Goal: Navigation & Orientation: Understand site structure

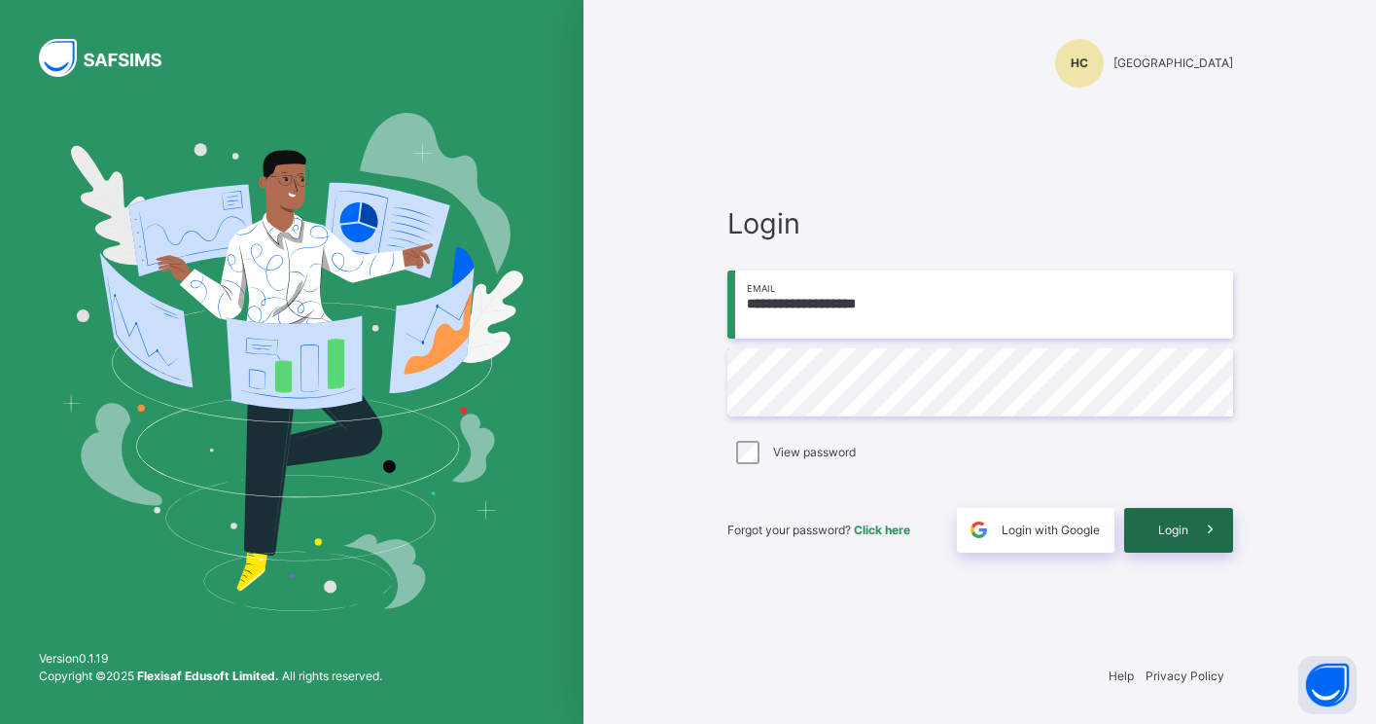
click at [1159, 542] on div "Login" at bounding box center [1178, 530] width 109 height 45
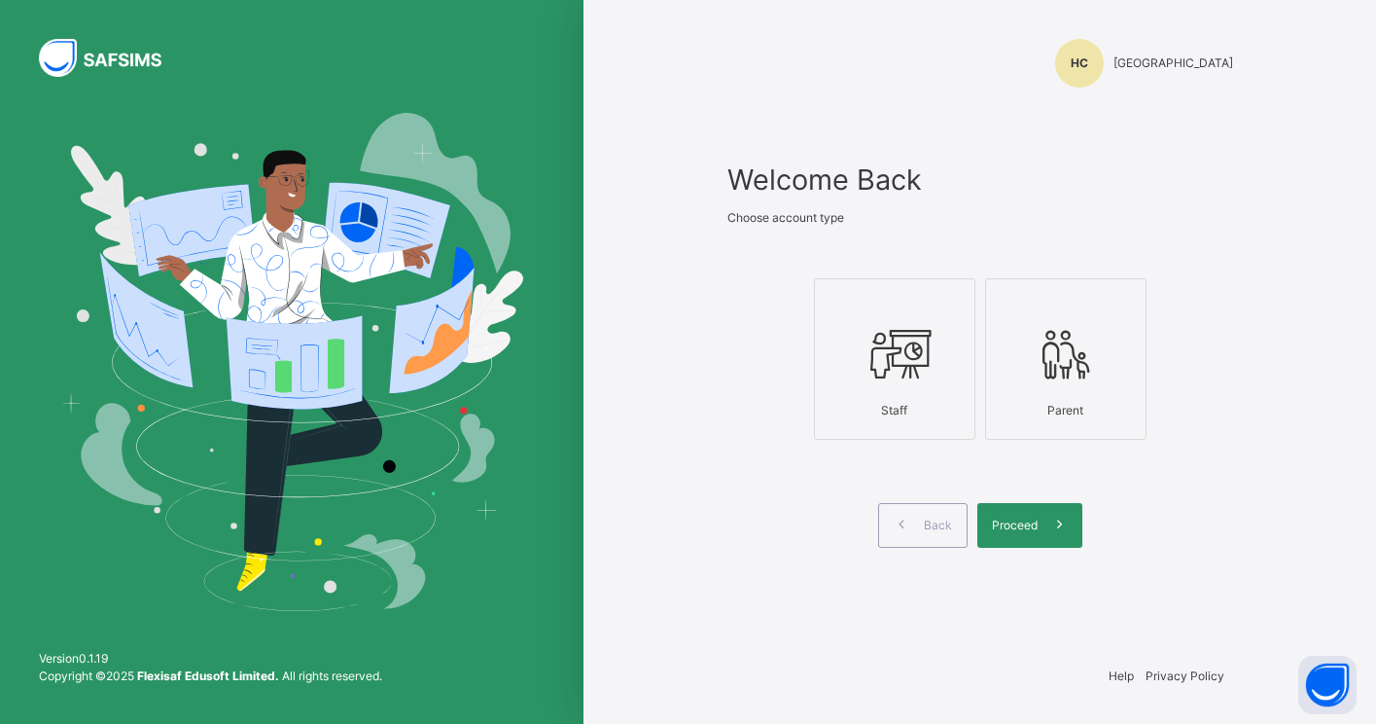
click at [876, 347] on icon at bounding box center [895, 354] width 68 height 73
click at [1025, 537] on div "Proceed" at bounding box center [1029, 525] width 105 height 45
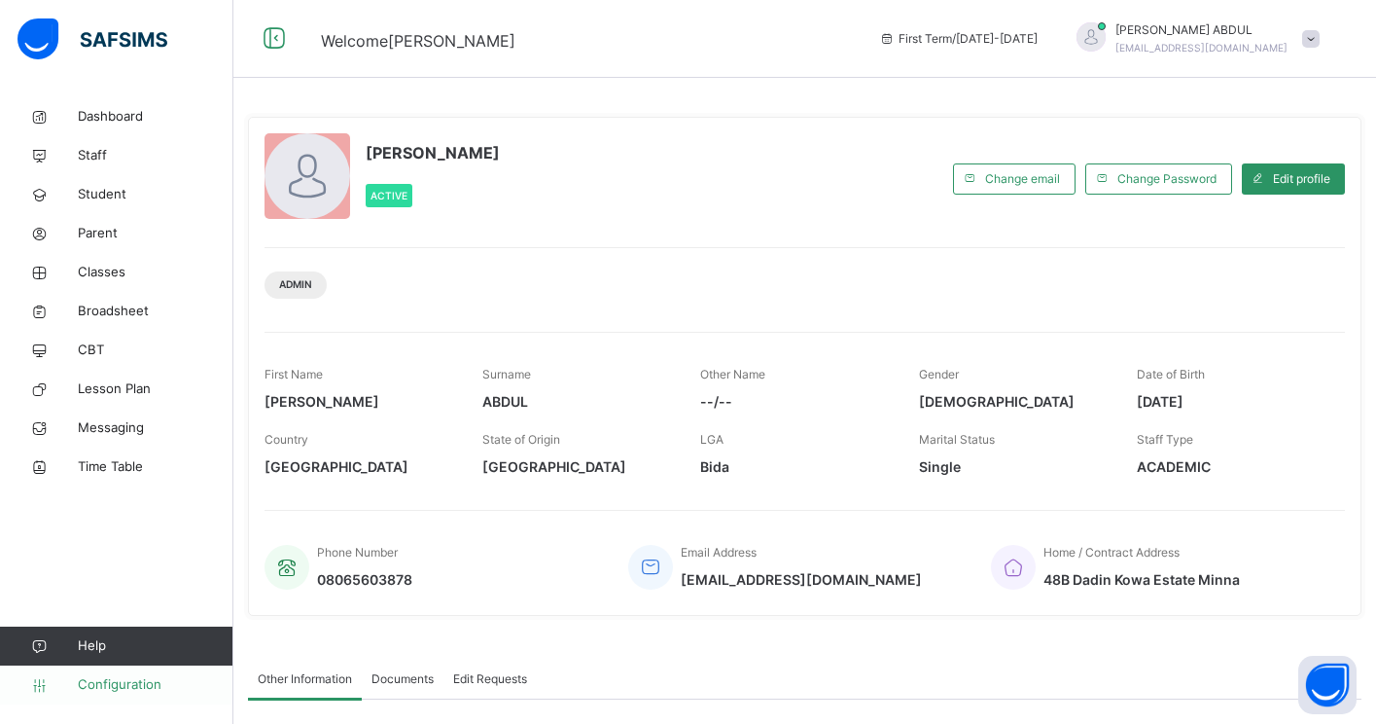
click at [157, 680] on span "Configuration" at bounding box center [155, 684] width 155 height 19
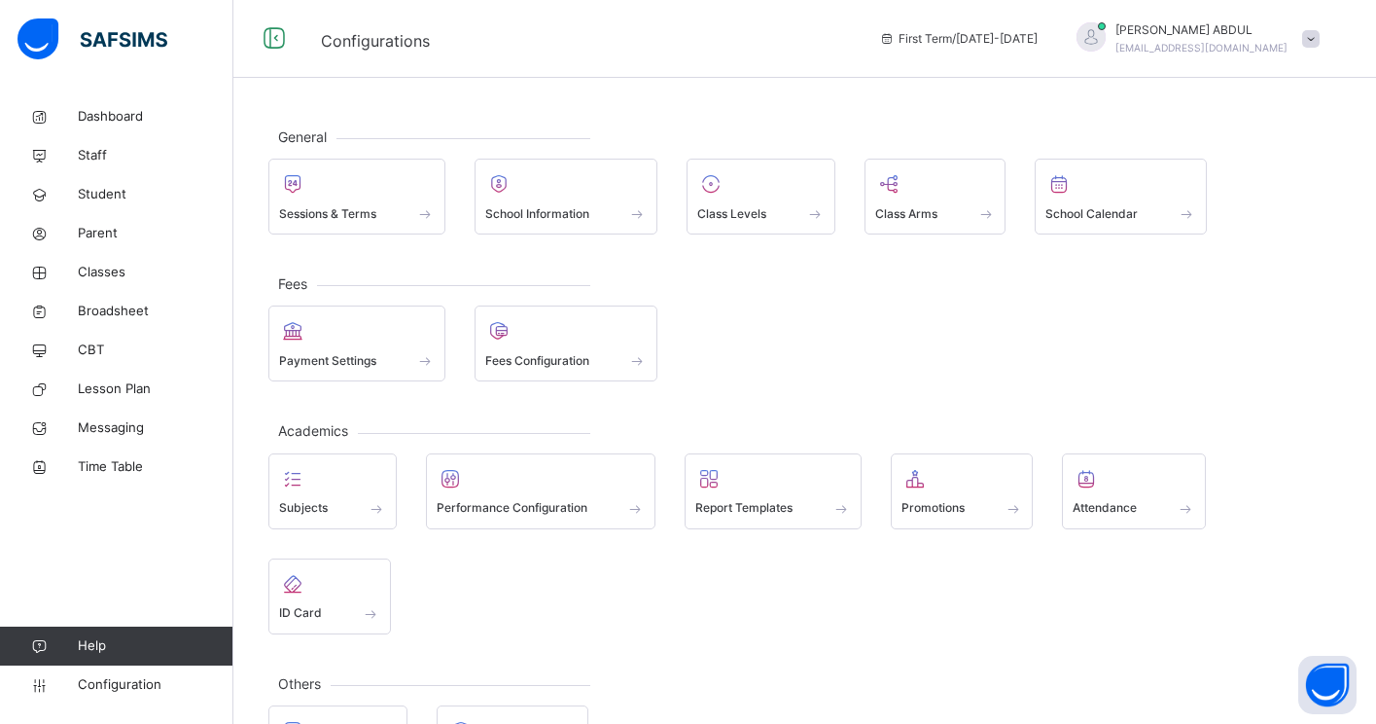
scroll to position [87, 0]
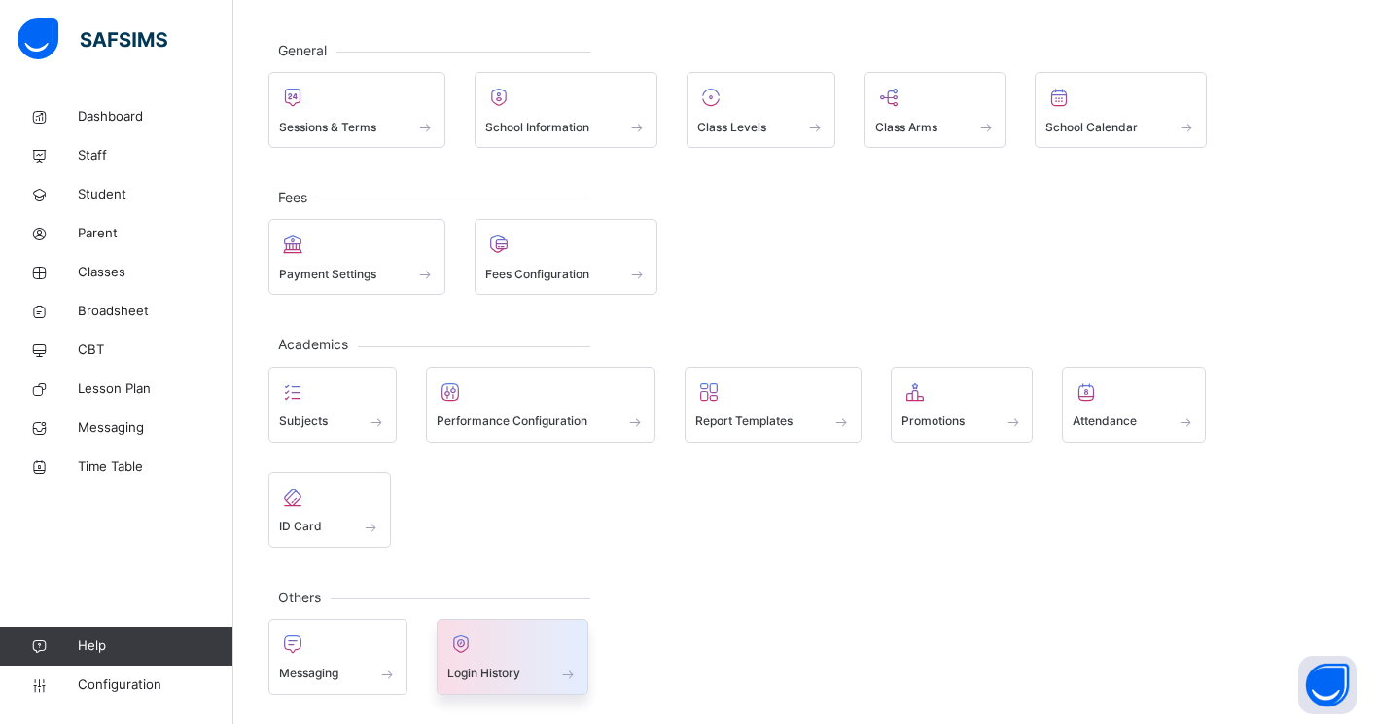
click at [486, 658] on span at bounding box center [512, 660] width 131 height 5
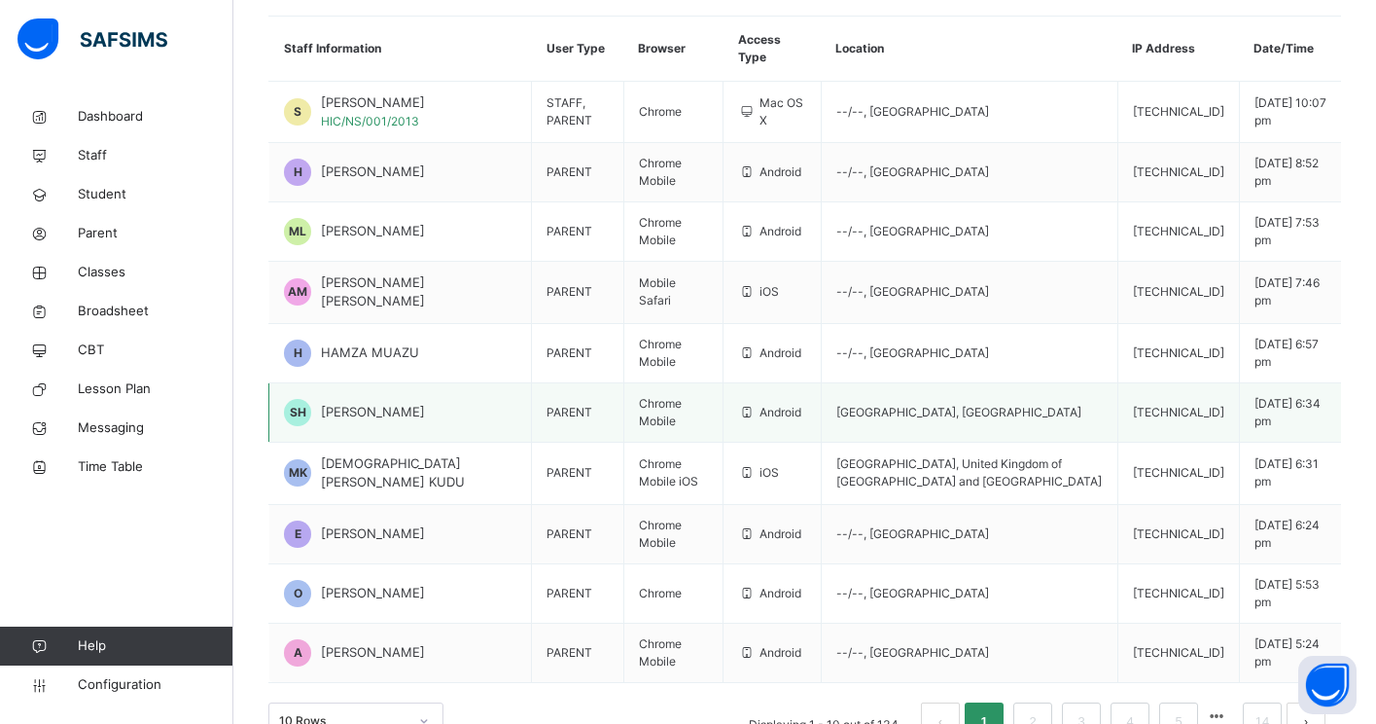
scroll to position [277, 0]
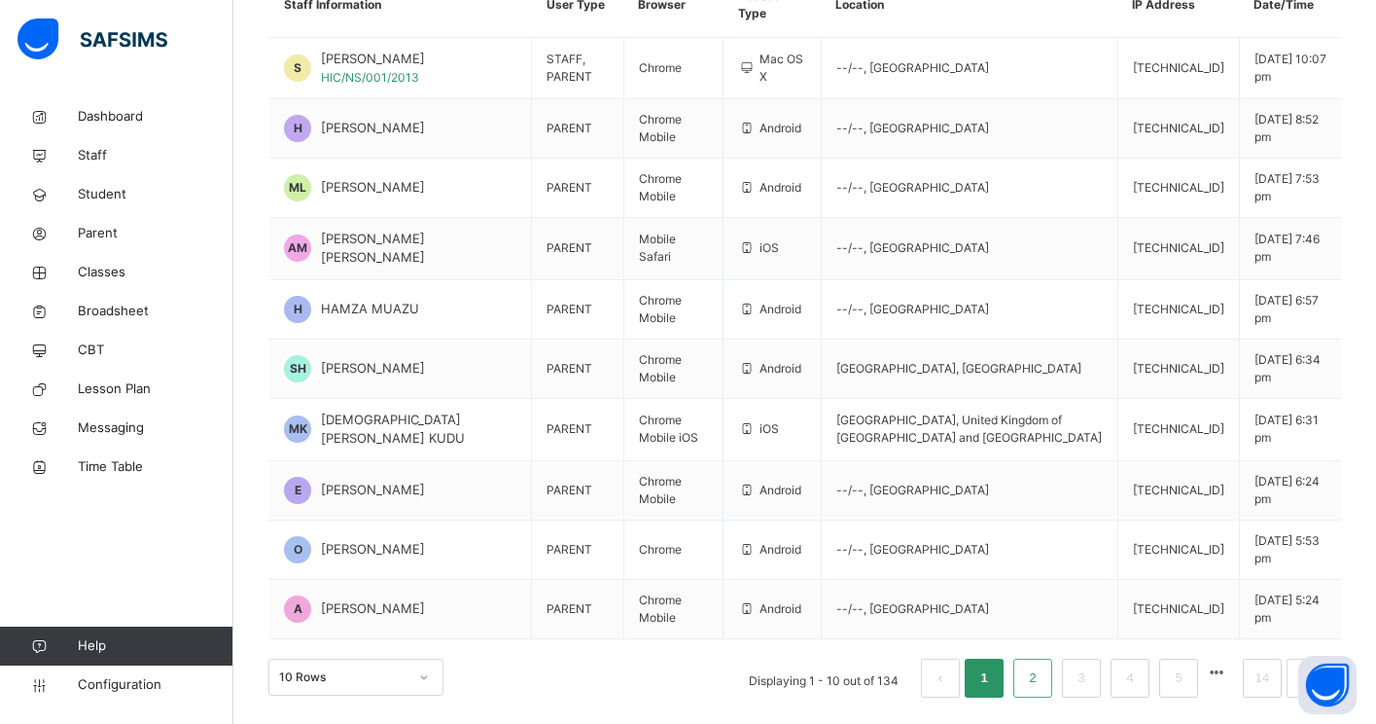
click at [1039, 674] on link "2" at bounding box center [1032, 677] width 18 height 25
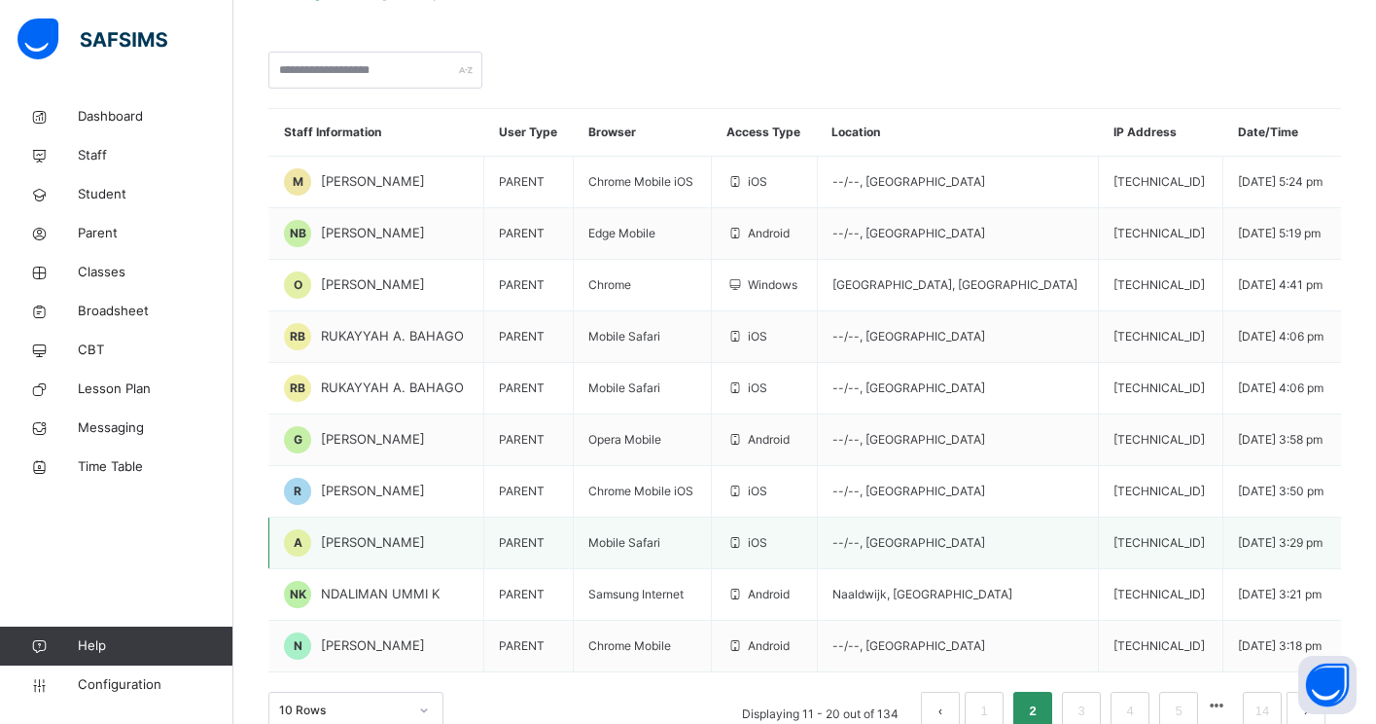
scroll to position [177, 0]
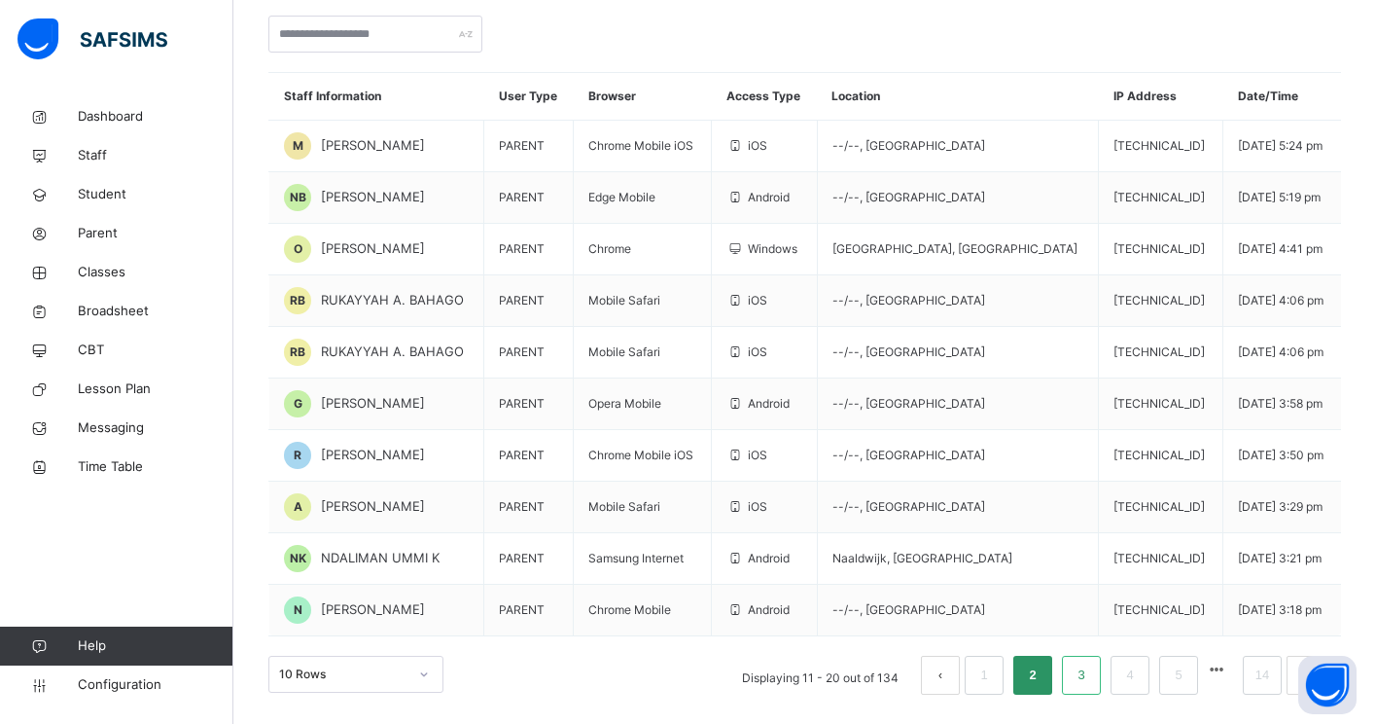
click at [1079, 679] on link "3" at bounding box center [1081, 674] width 18 height 25
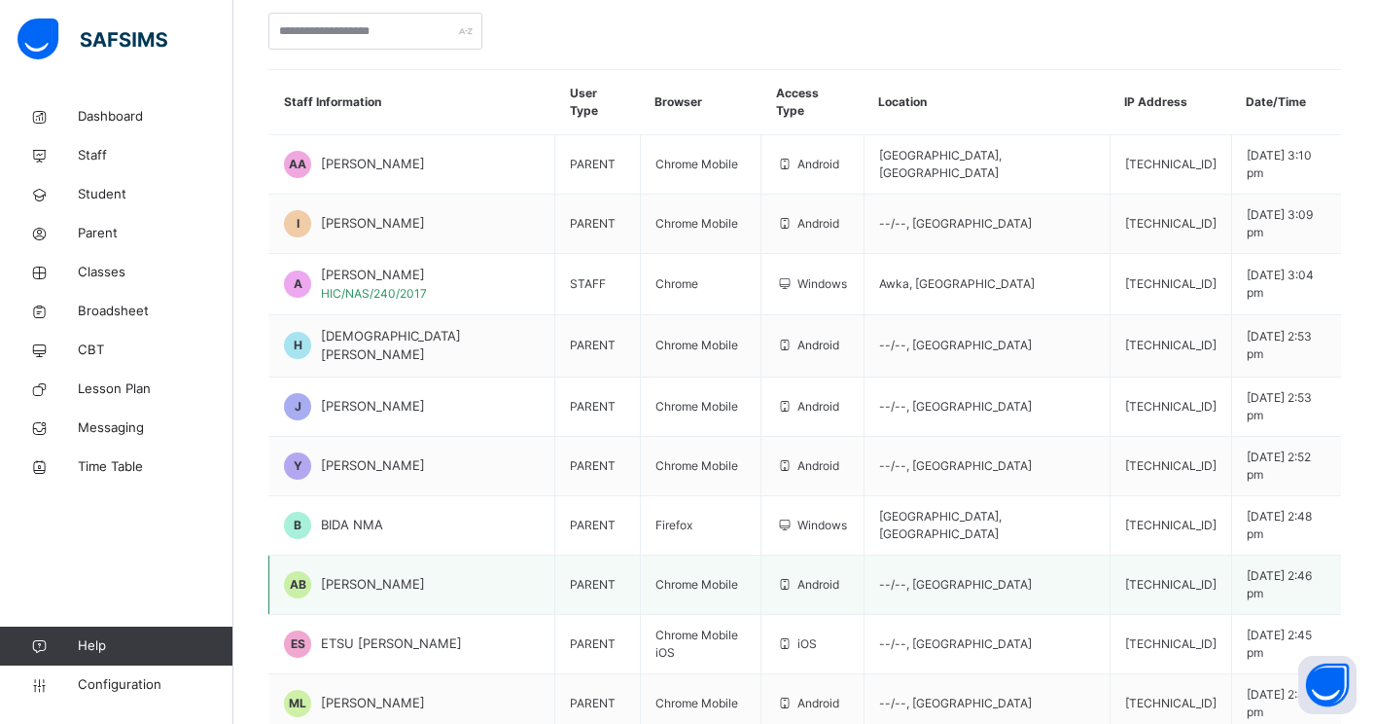
scroll to position [187, 0]
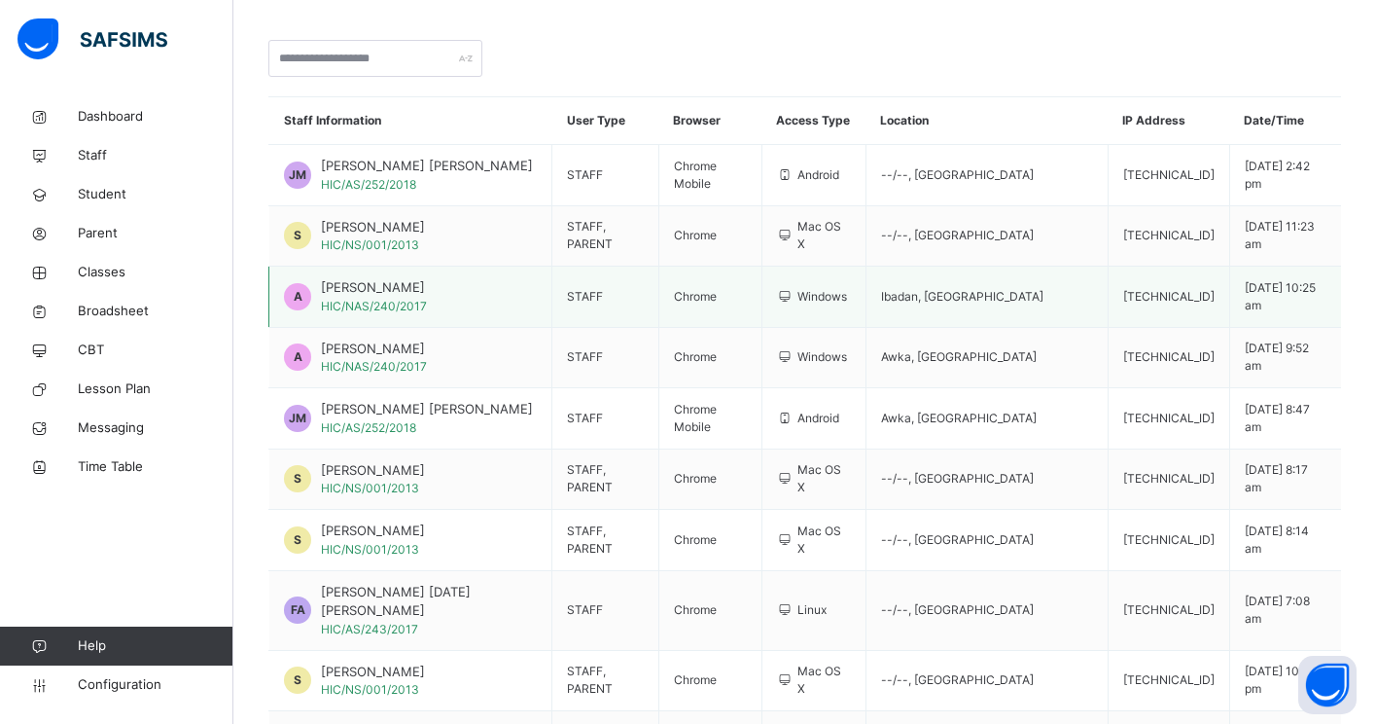
scroll to position [269, 0]
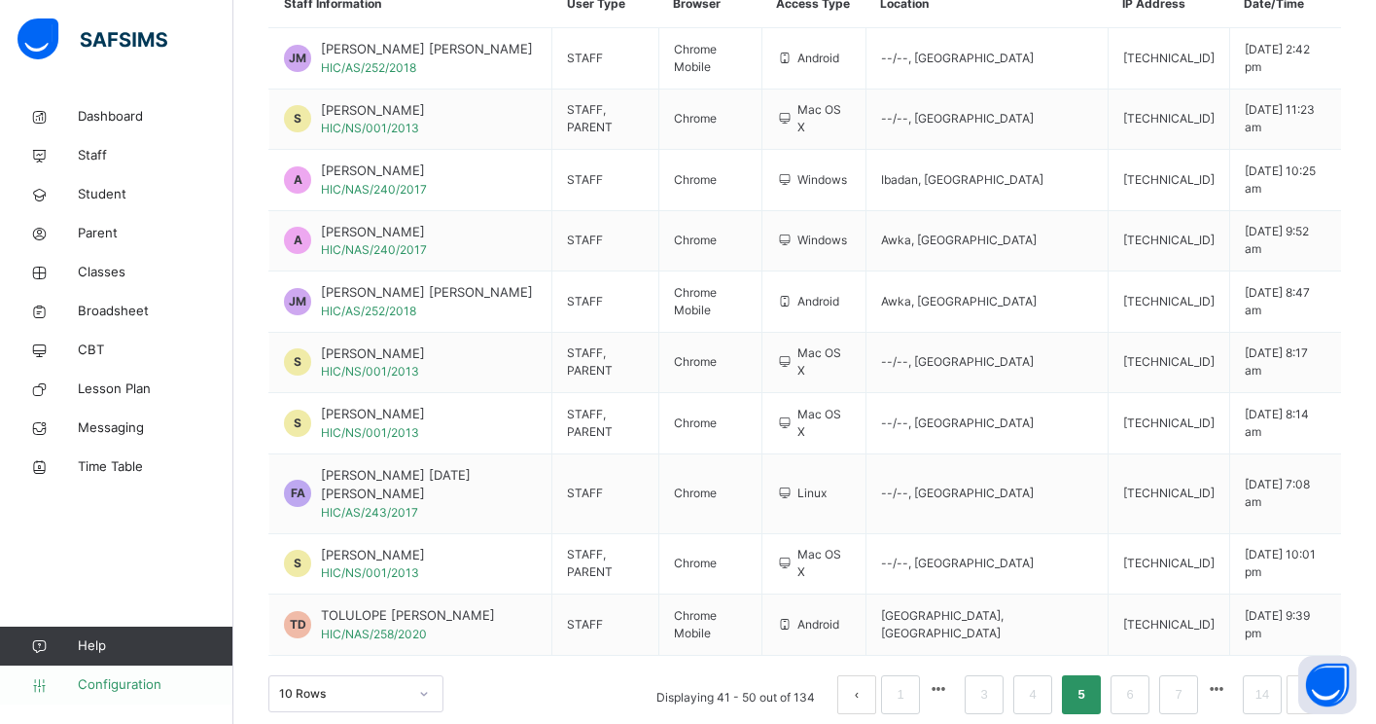
click at [177, 689] on span "Configuration" at bounding box center [155, 684] width 155 height 19
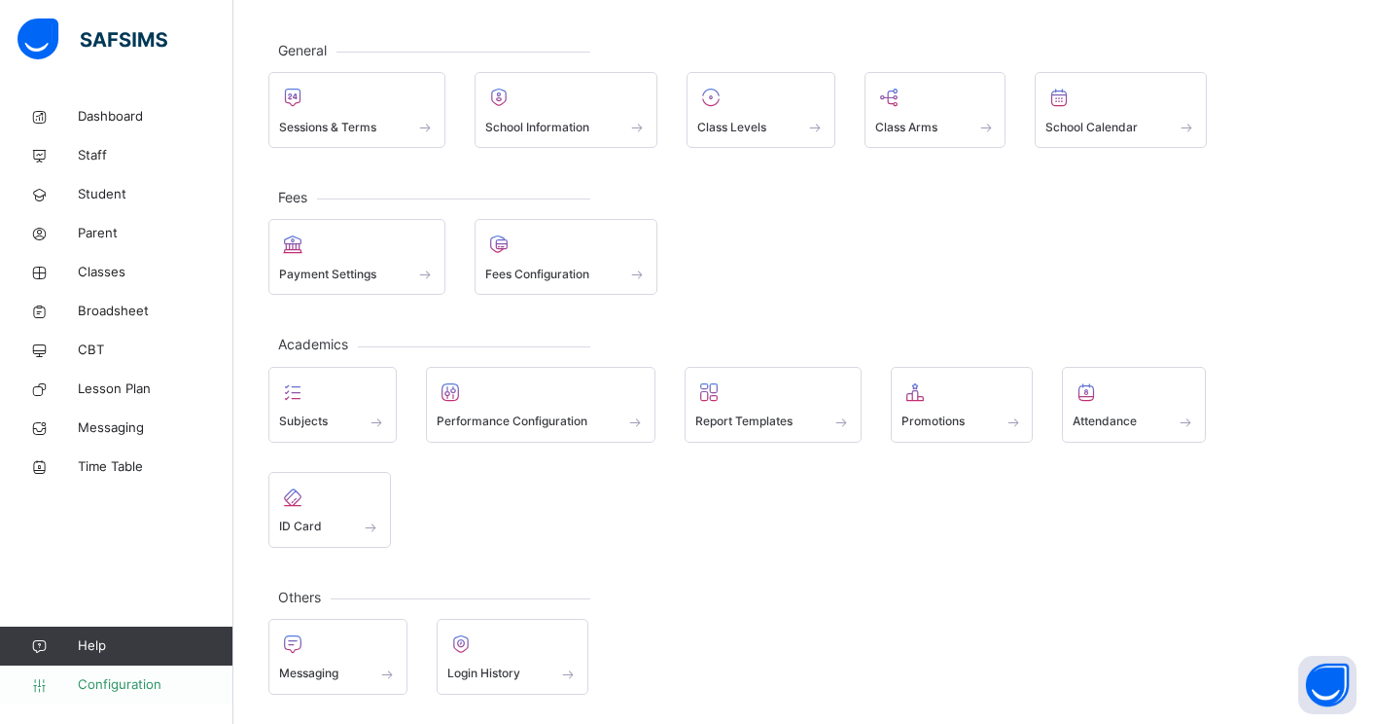
scroll to position [87, 0]
click at [139, 476] on link "Time Table" at bounding box center [116, 466] width 233 height 39
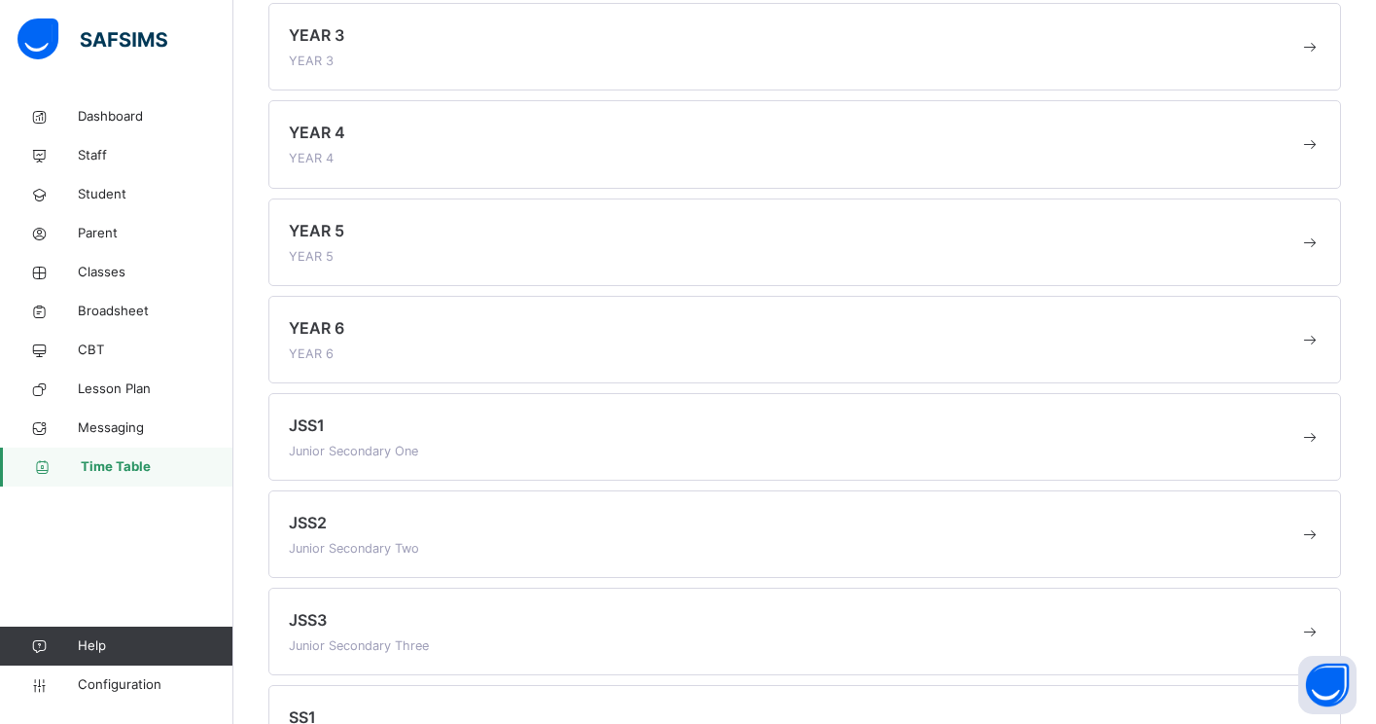
scroll to position [957, 0]
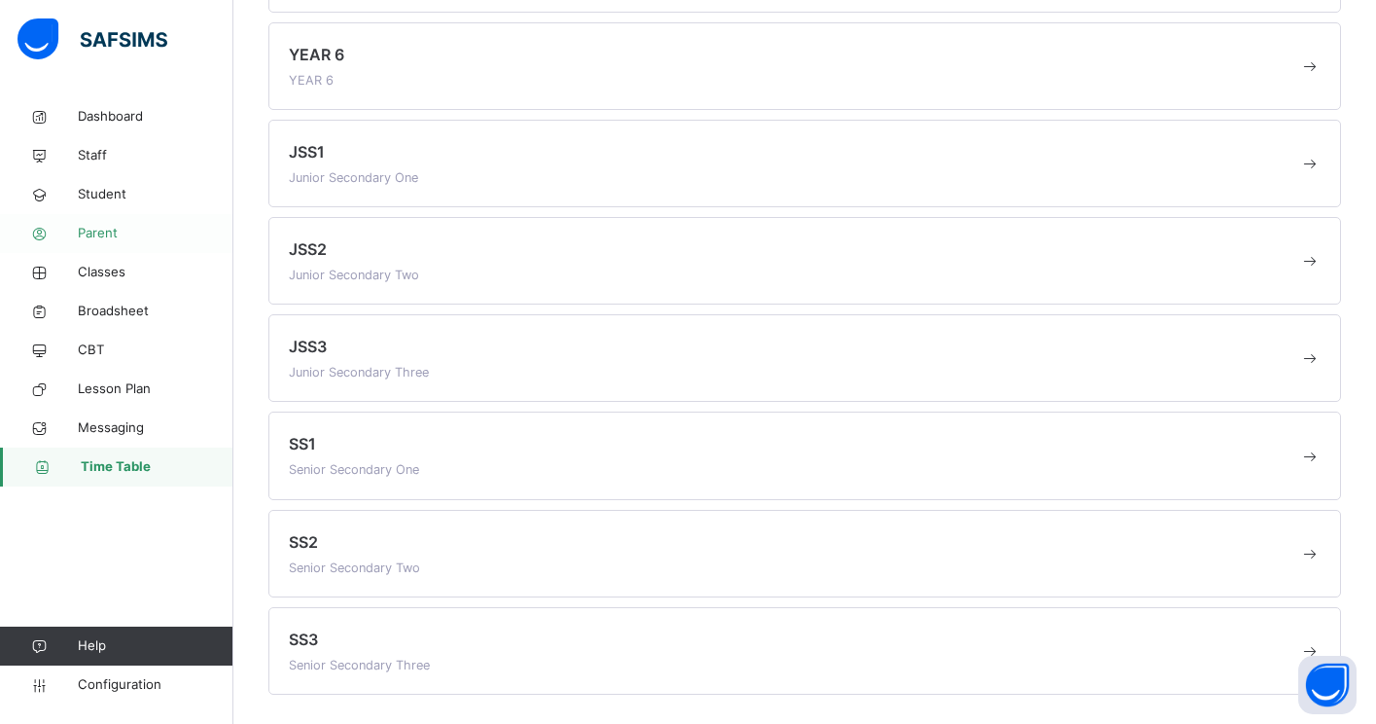
click at [177, 227] on span "Parent" at bounding box center [156, 233] width 156 height 19
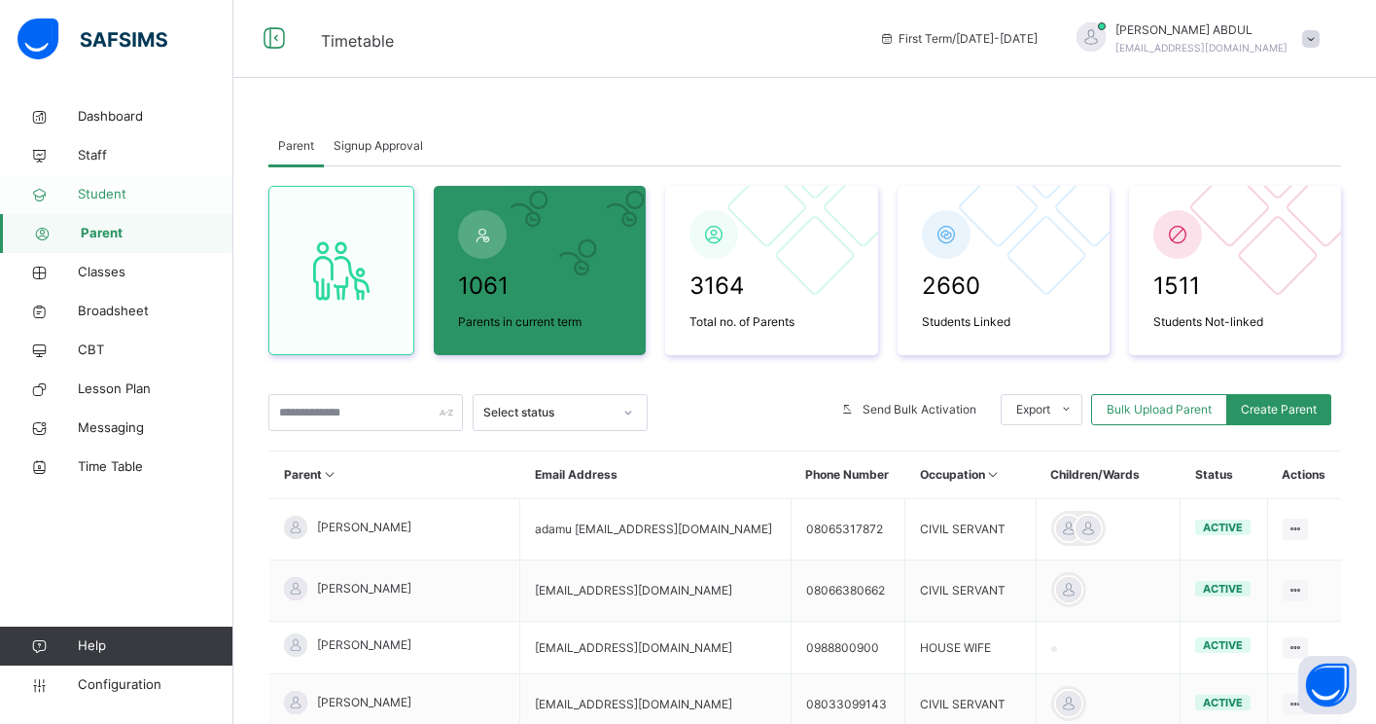
click at [140, 201] on span "Student" at bounding box center [156, 194] width 156 height 19
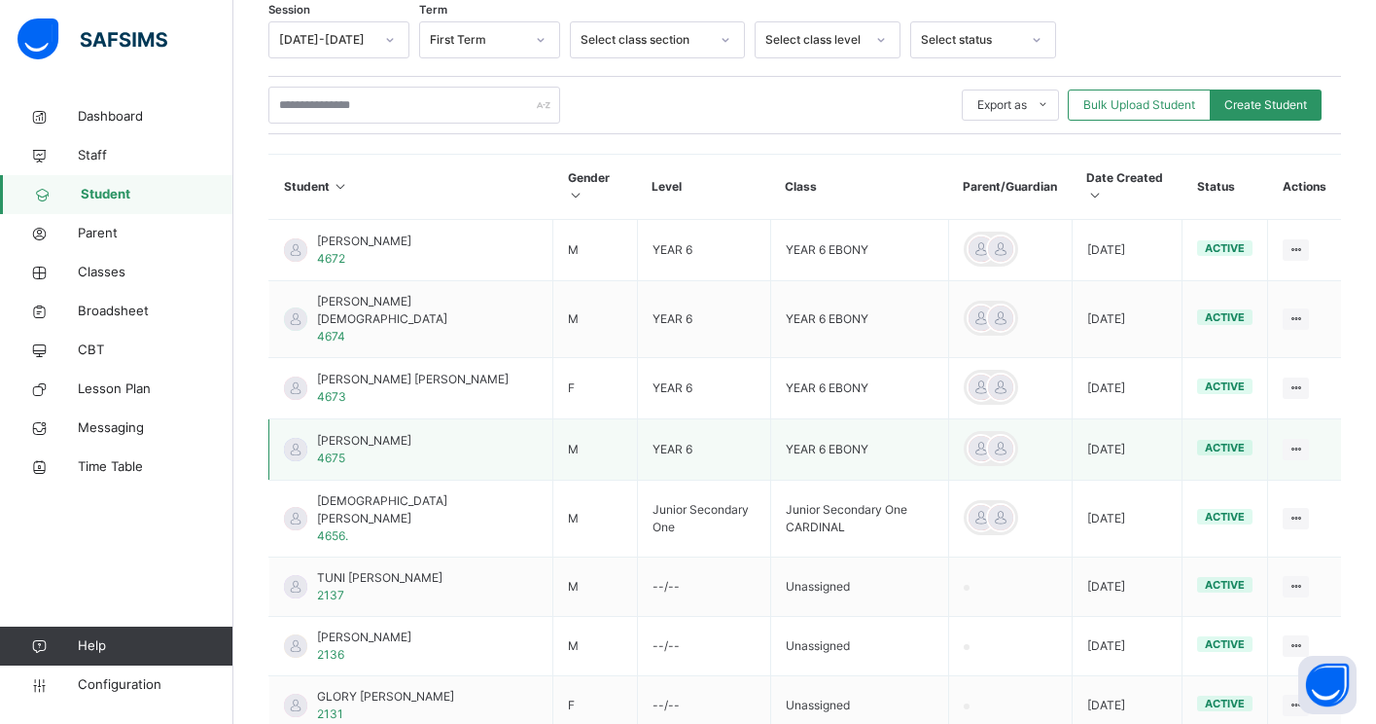
scroll to position [229, 0]
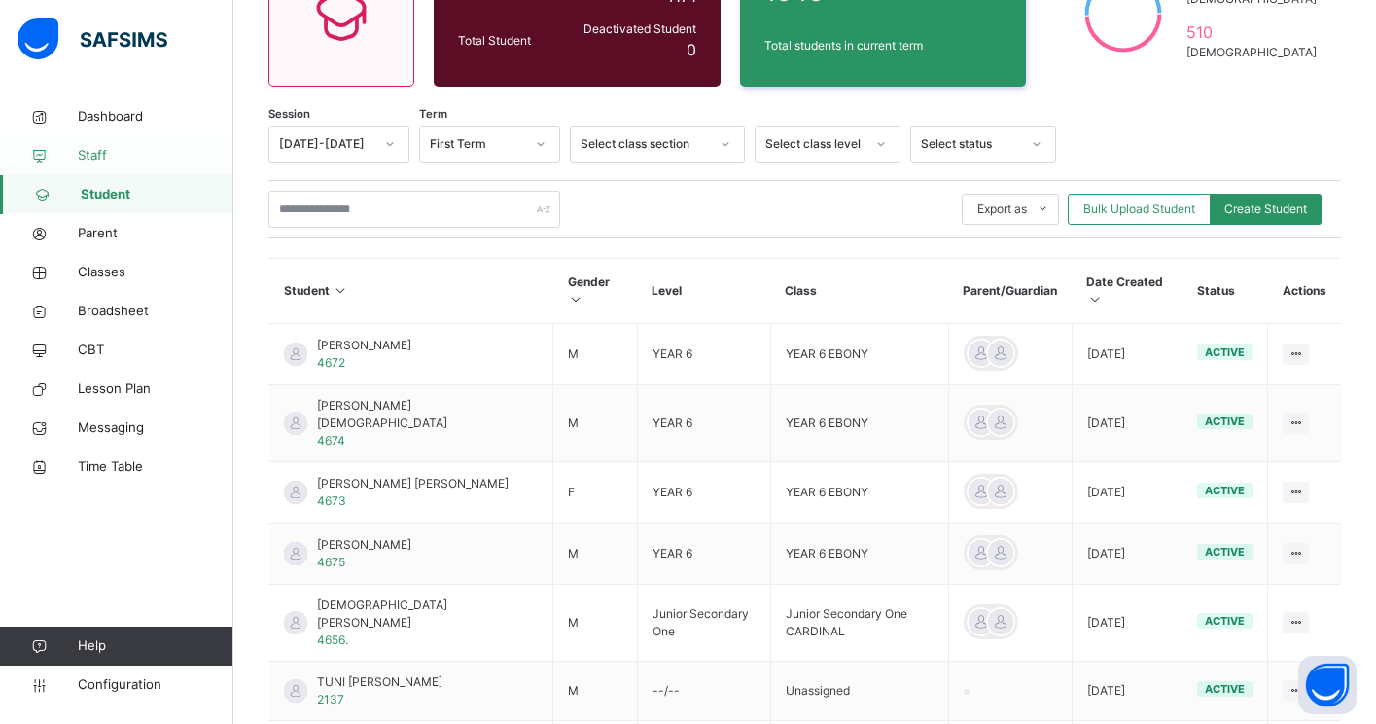
click at [115, 148] on span "Staff" at bounding box center [156, 155] width 156 height 19
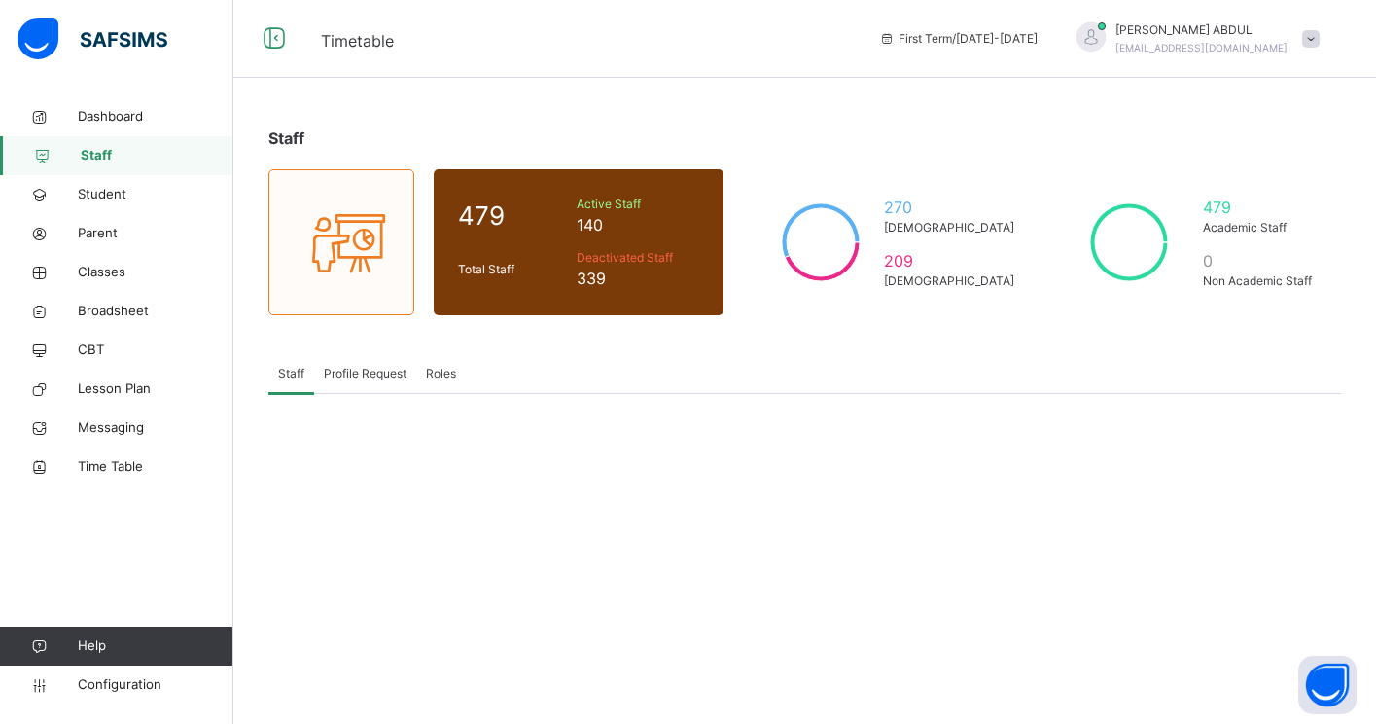
click at [368, 372] on span "Profile Request" at bounding box center [365, 374] width 83 height 18
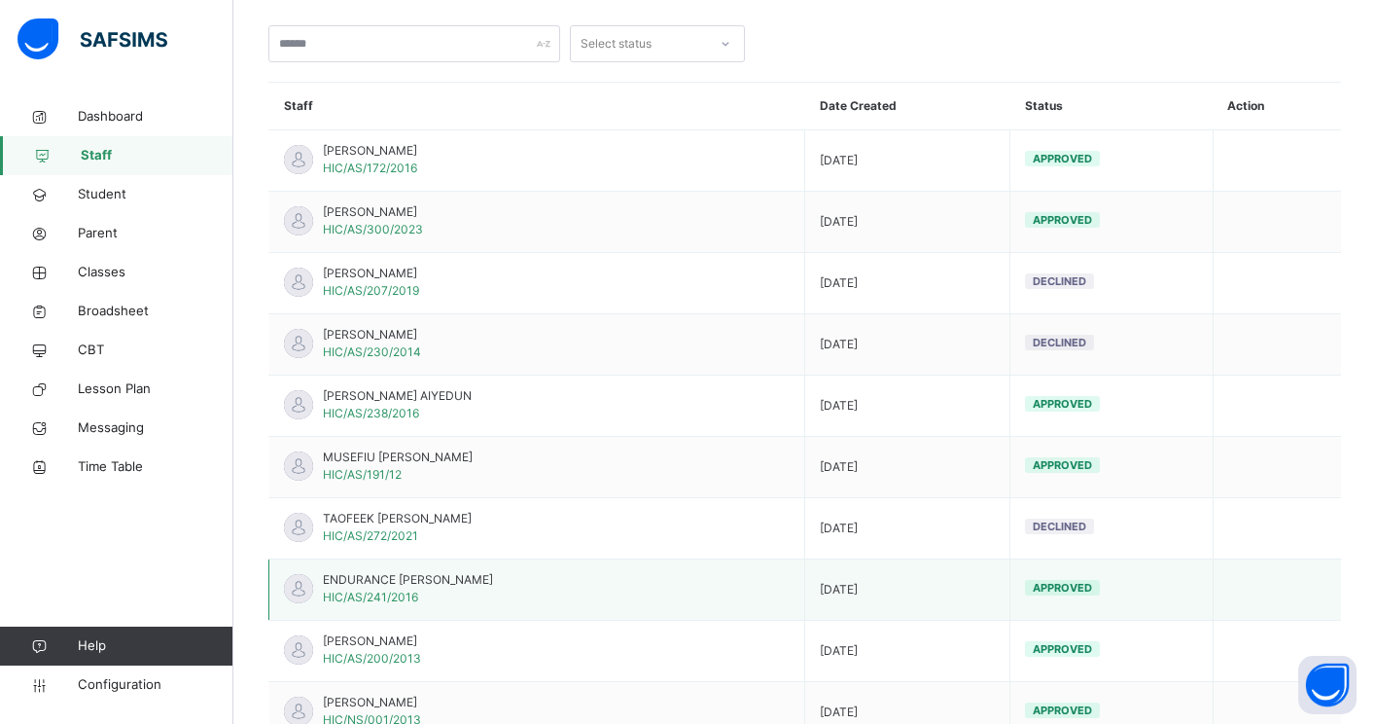
scroll to position [515, 0]
click at [137, 209] on link "Student" at bounding box center [116, 194] width 233 height 39
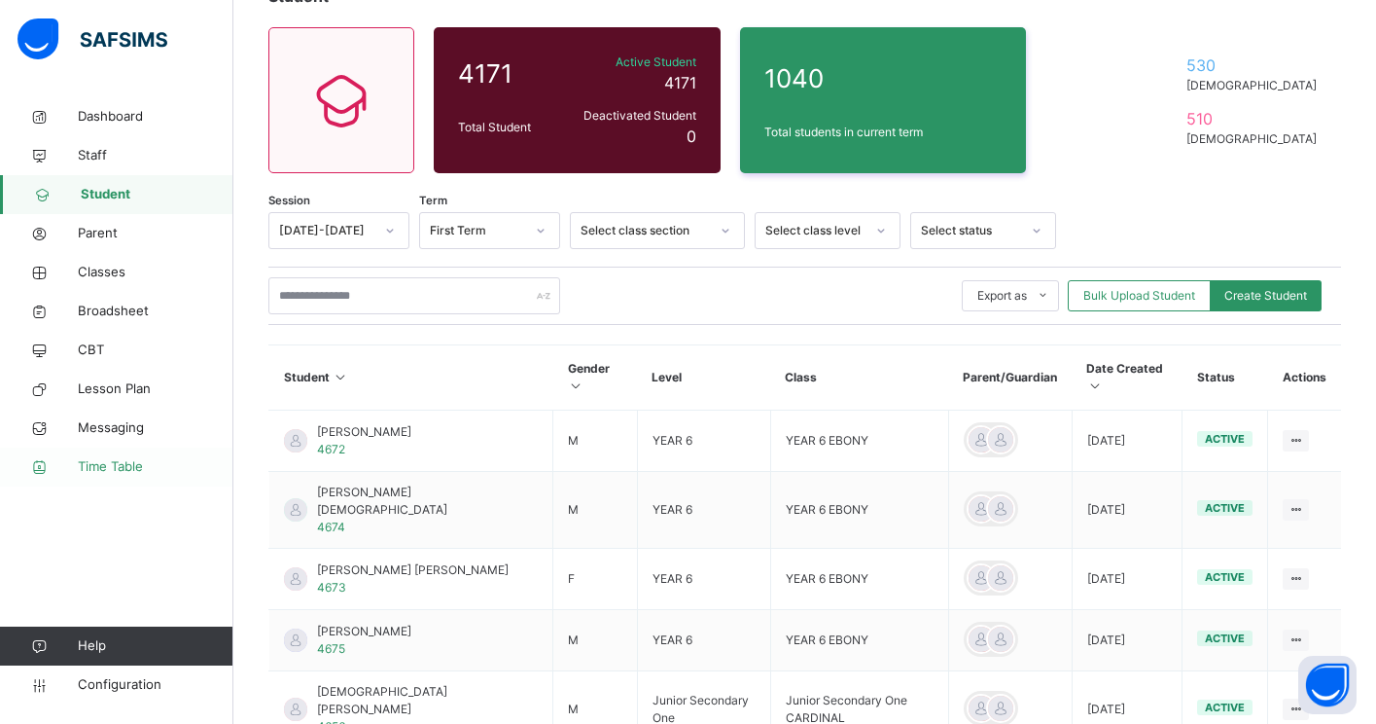
scroll to position [515, 0]
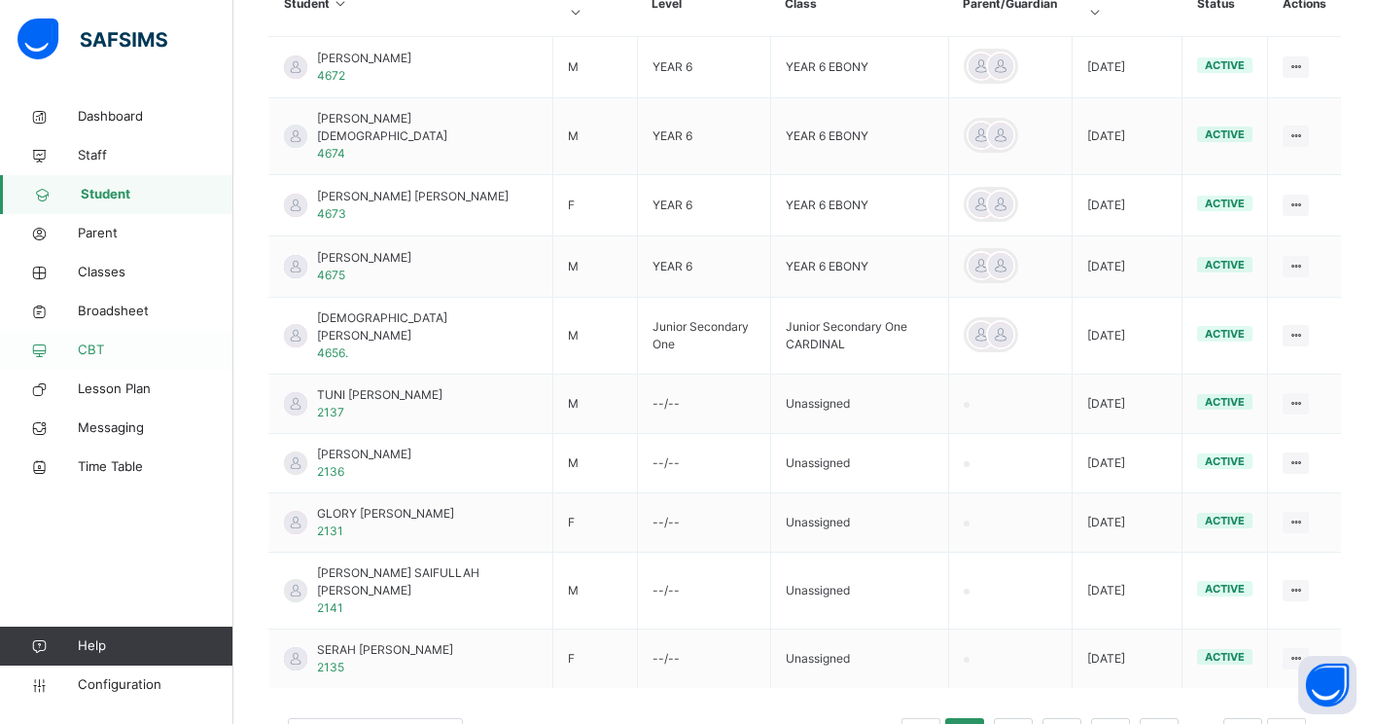
click at [101, 358] on span "CBT" at bounding box center [156, 349] width 156 height 19
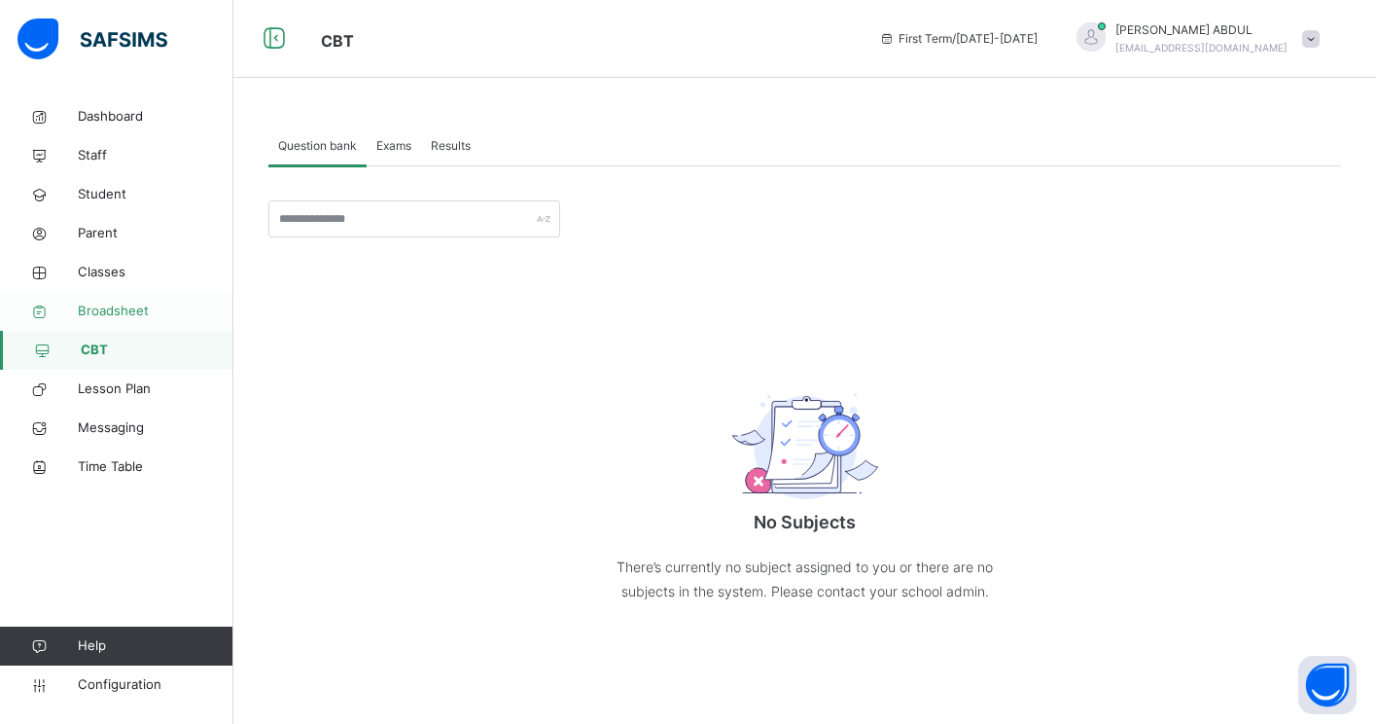
click at [113, 321] on link "Broadsheet" at bounding box center [116, 311] width 233 height 39
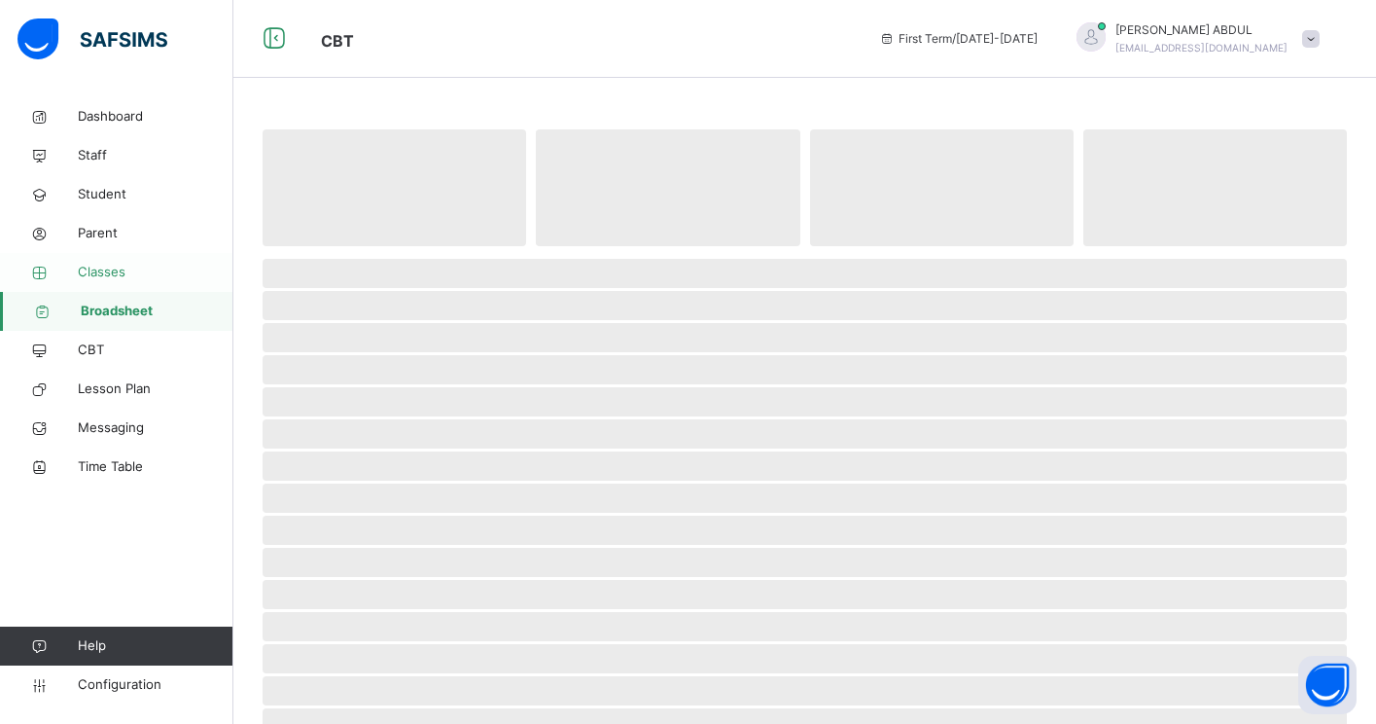
click at [103, 276] on span "Classes" at bounding box center [156, 272] width 156 height 19
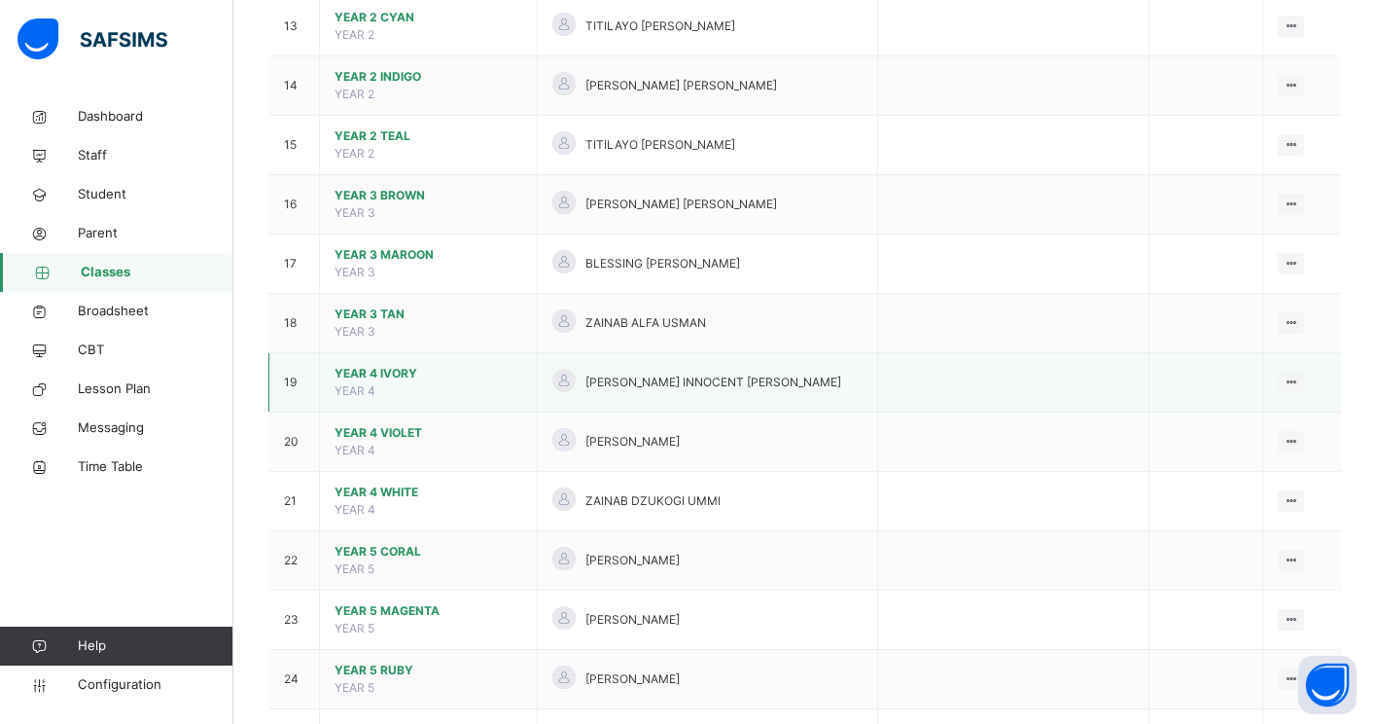
scroll to position [242, 0]
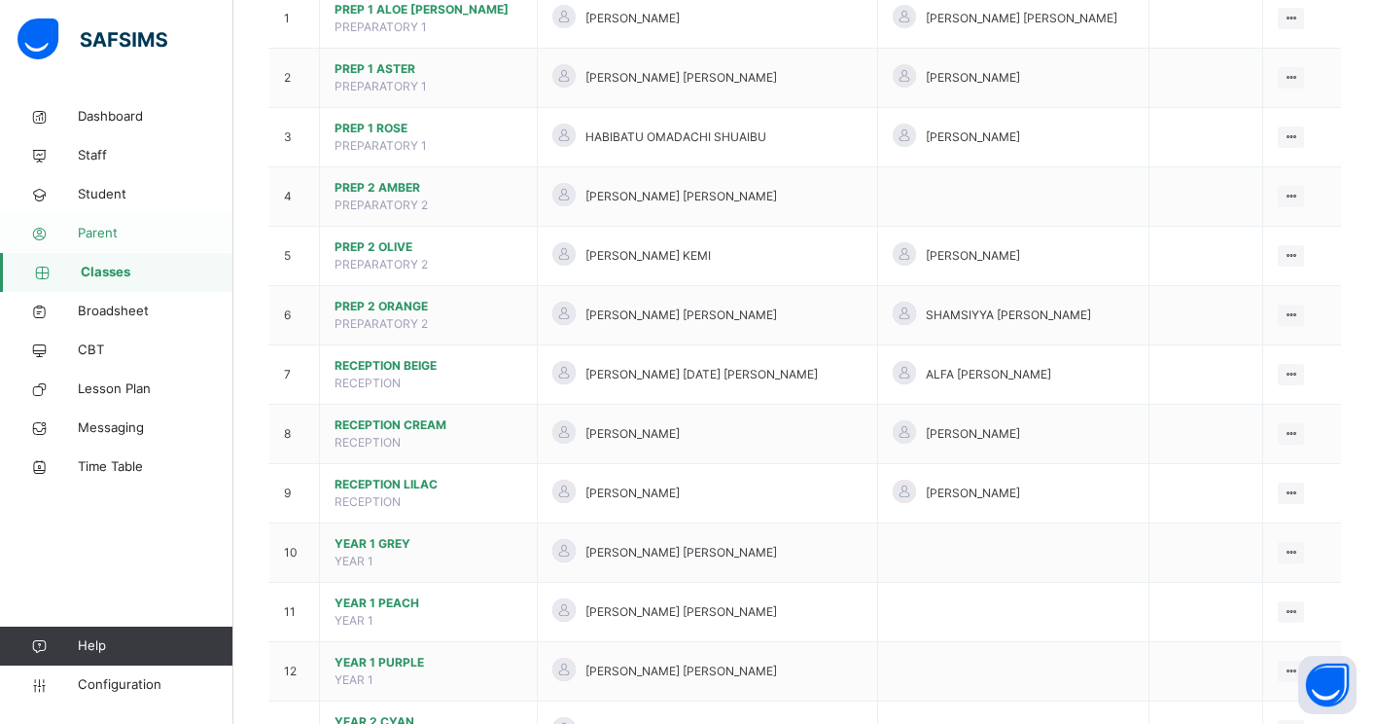
click at [125, 235] on span "Parent" at bounding box center [156, 233] width 156 height 19
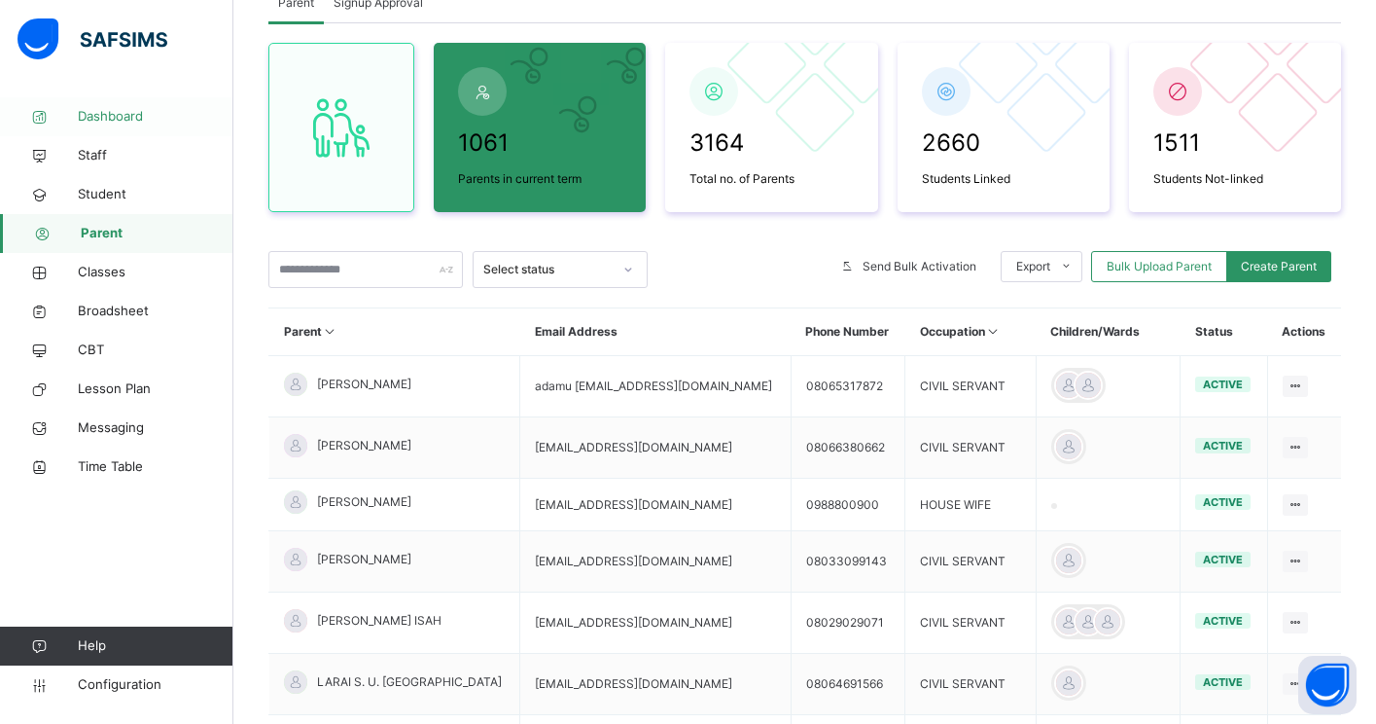
scroll to position [242, 0]
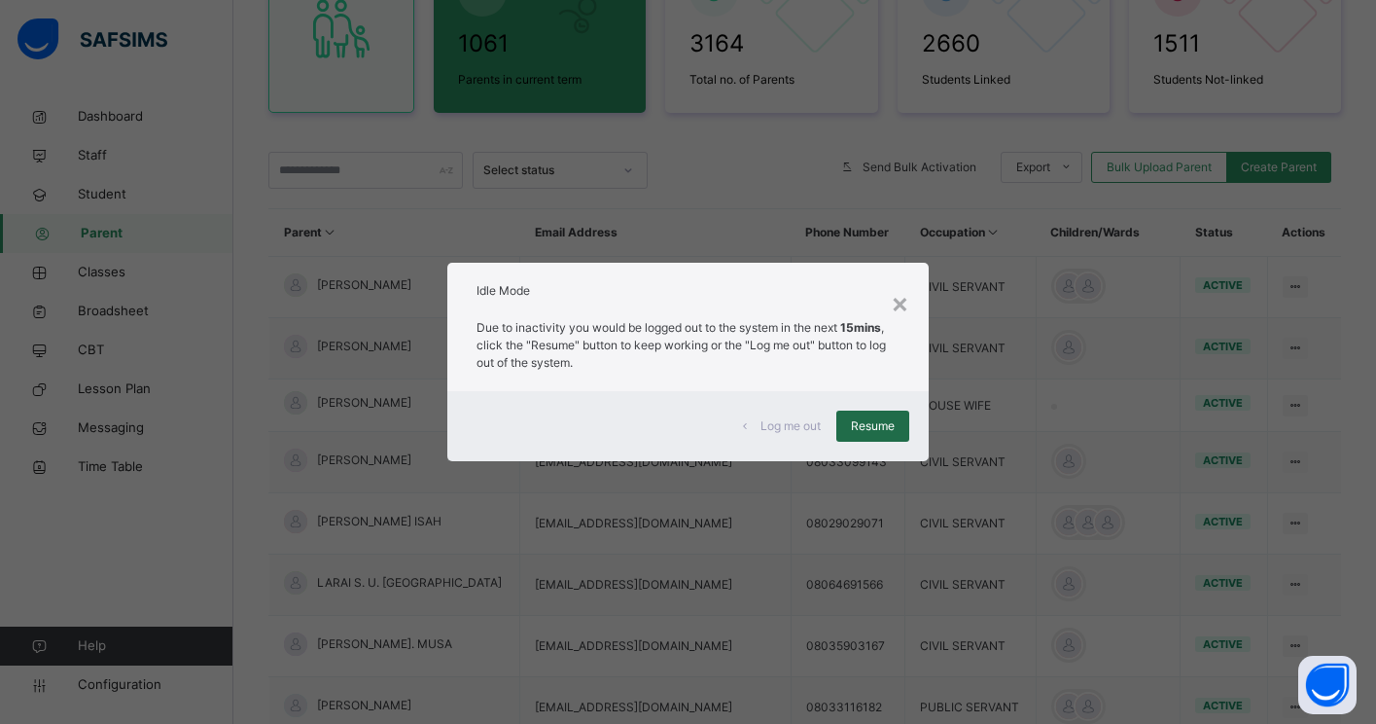
click at [883, 438] on div "Resume" at bounding box center [872, 425] width 73 height 31
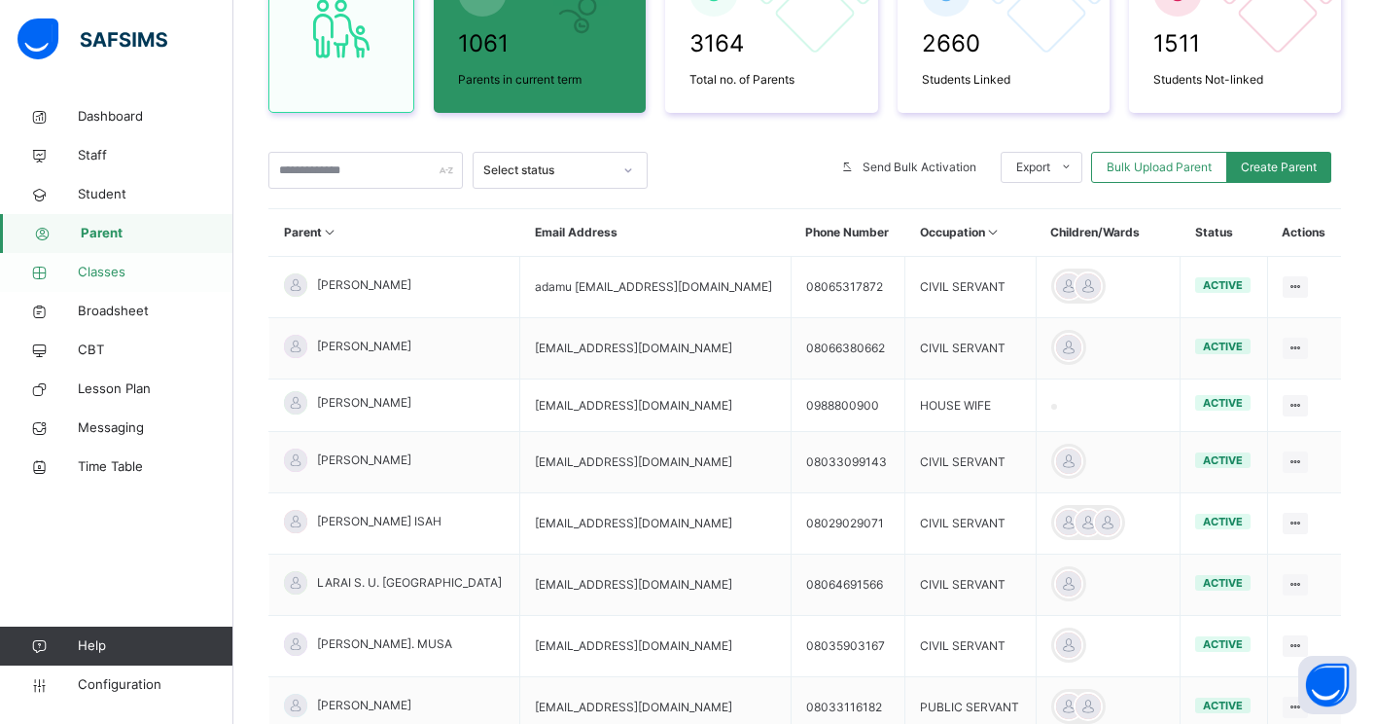
click at [111, 276] on span "Classes" at bounding box center [156, 272] width 156 height 19
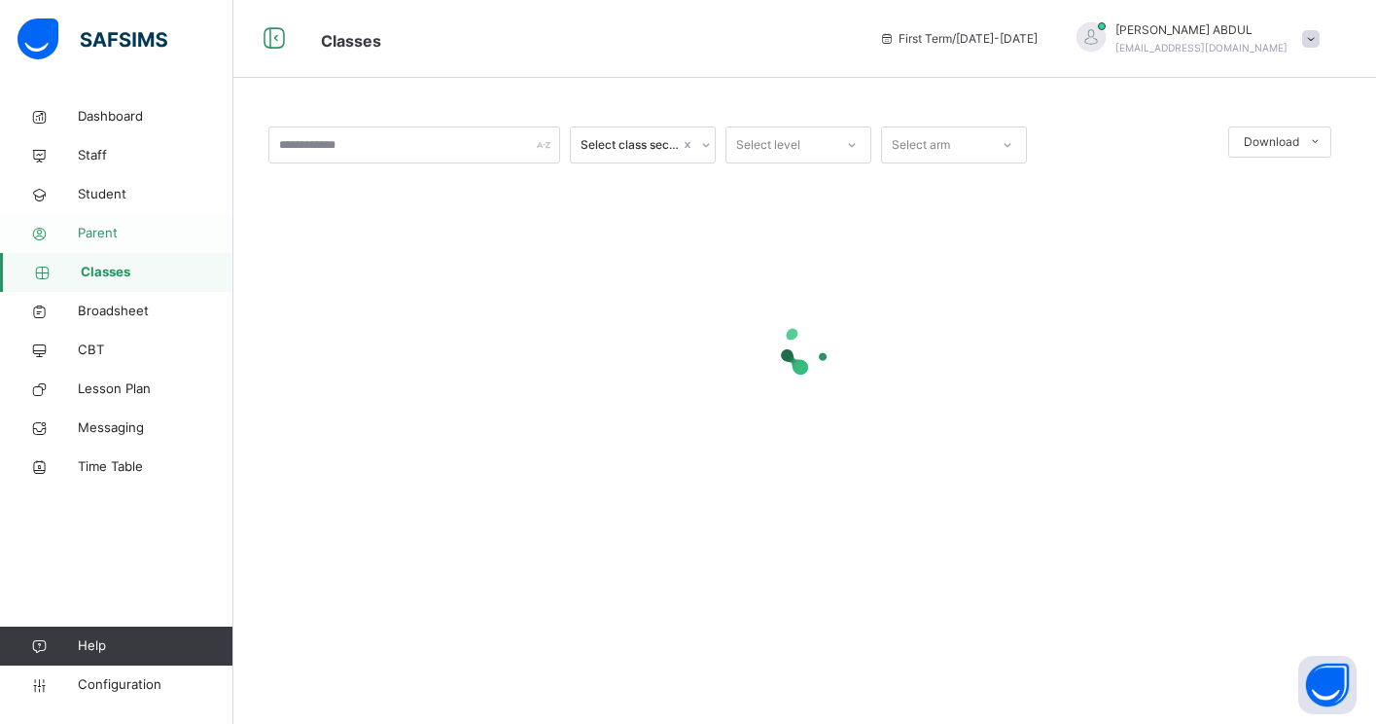
click at [108, 234] on span "Parent" at bounding box center [156, 233] width 156 height 19
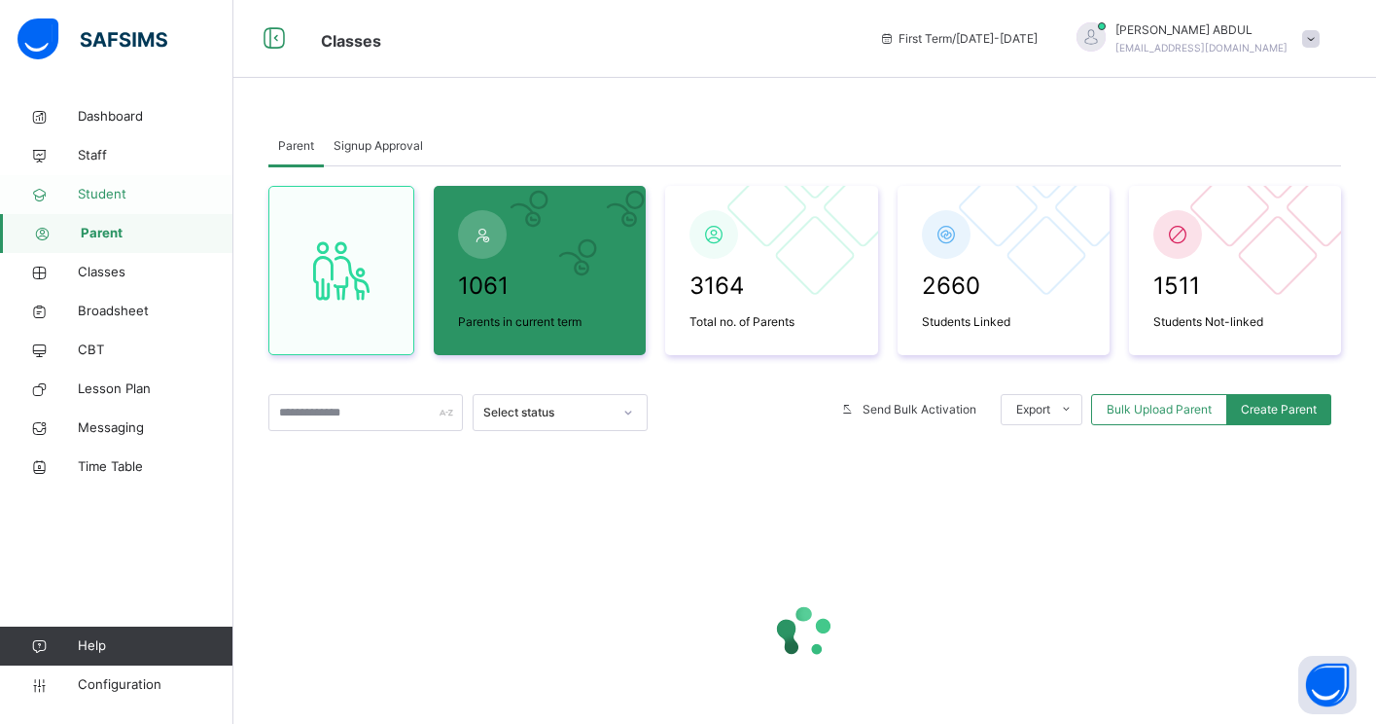
click at [102, 196] on span "Student" at bounding box center [156, 194] width 156 height 19
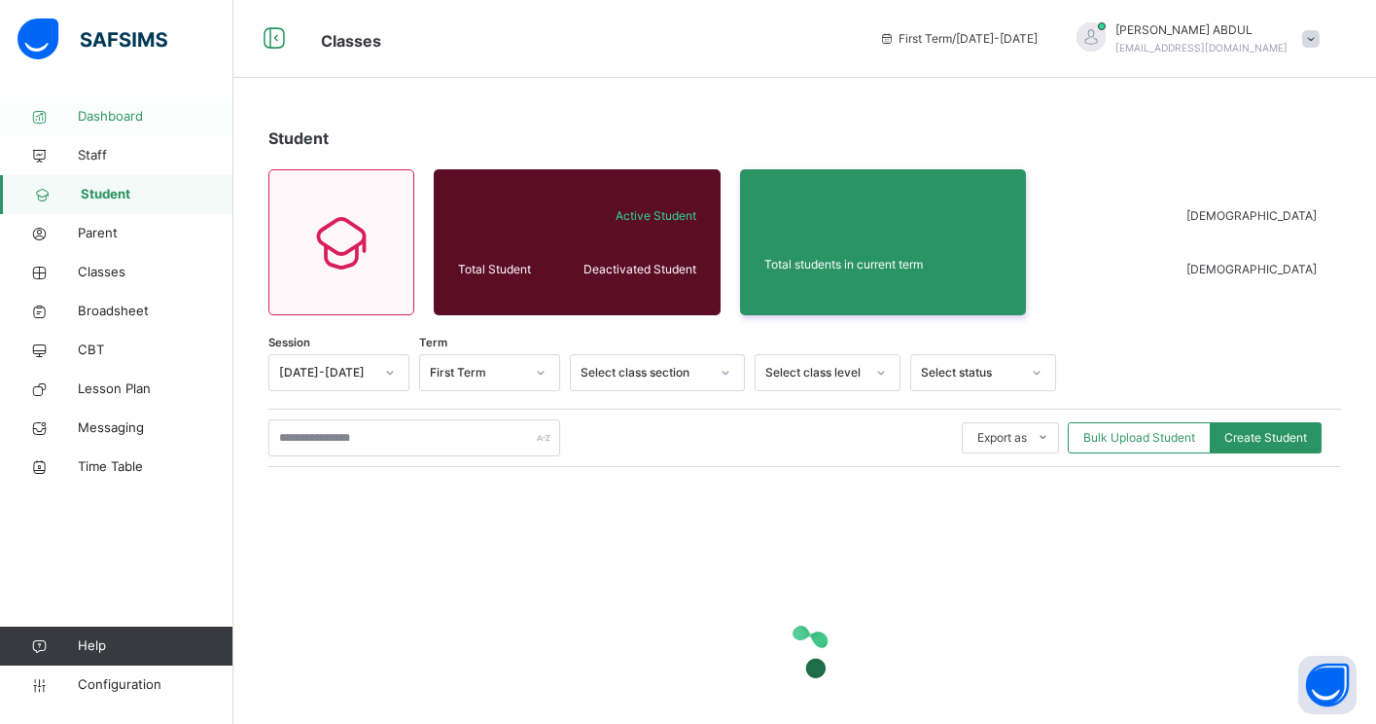
click at [101, 122] on span "Dashboard" at bounding box center [156, 116] width 156 height 19
